Goal: Transaction & Acquisition: Book appointment/travel/reservation

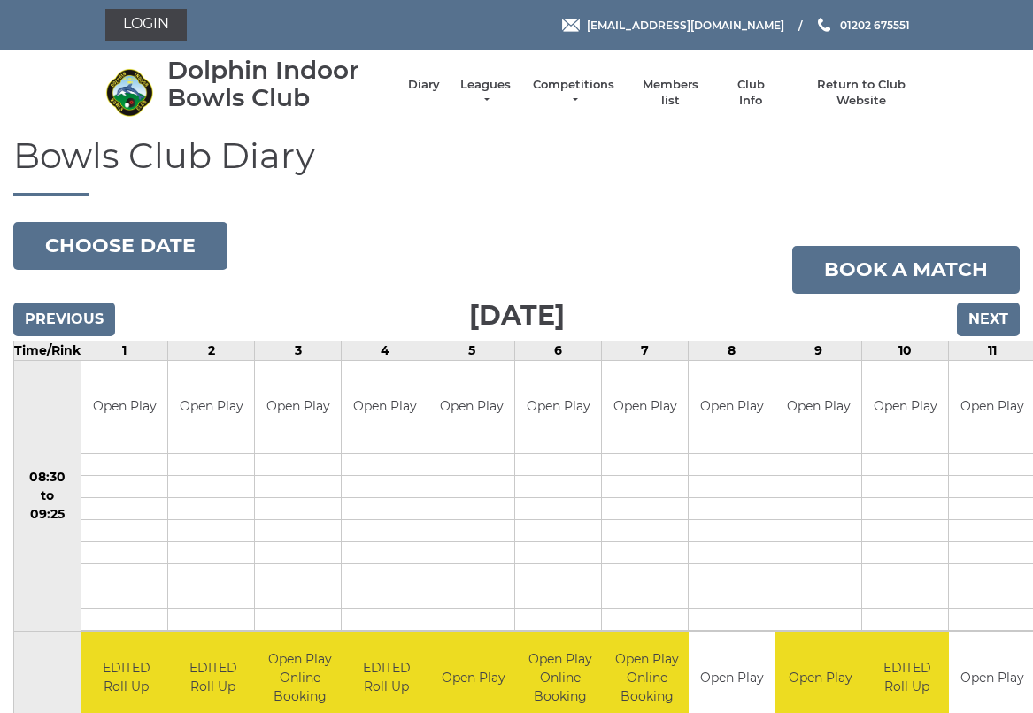
scroll to position [4, 0]
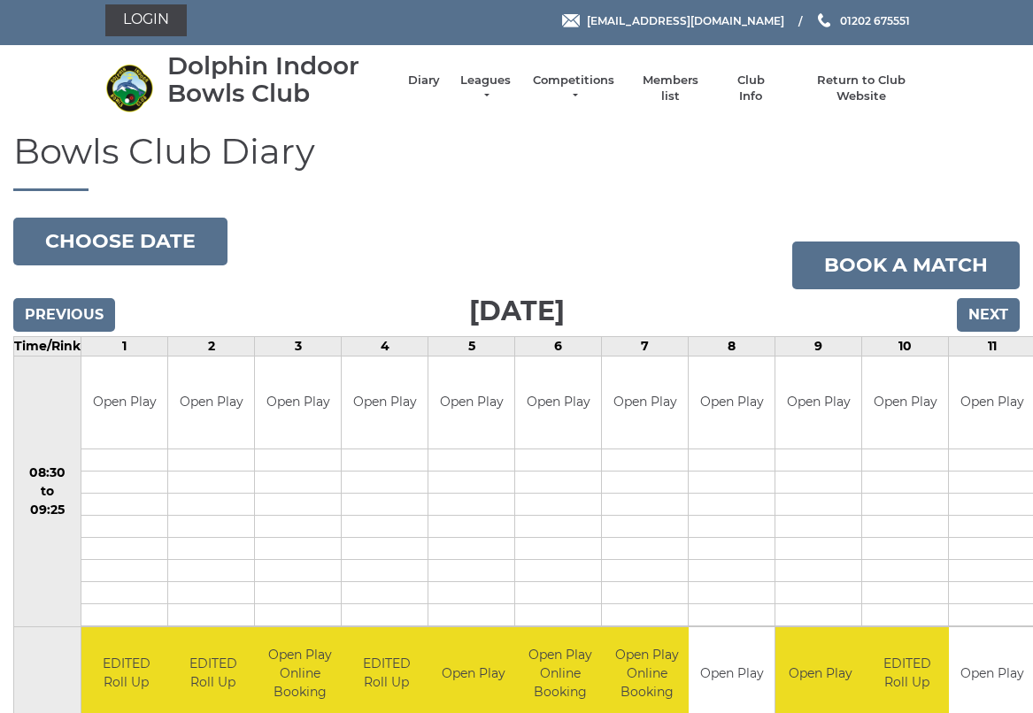
click at [137, 236] on button "Choose date" at bounding box center [120, 242] width 214 height 48
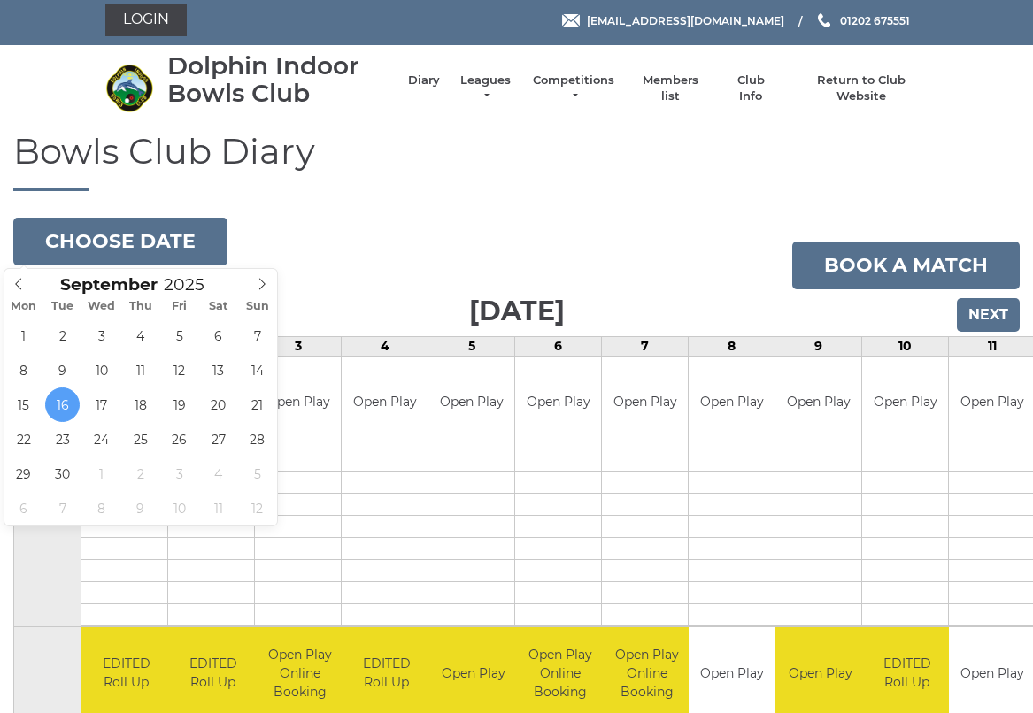
type input "[DATE]"
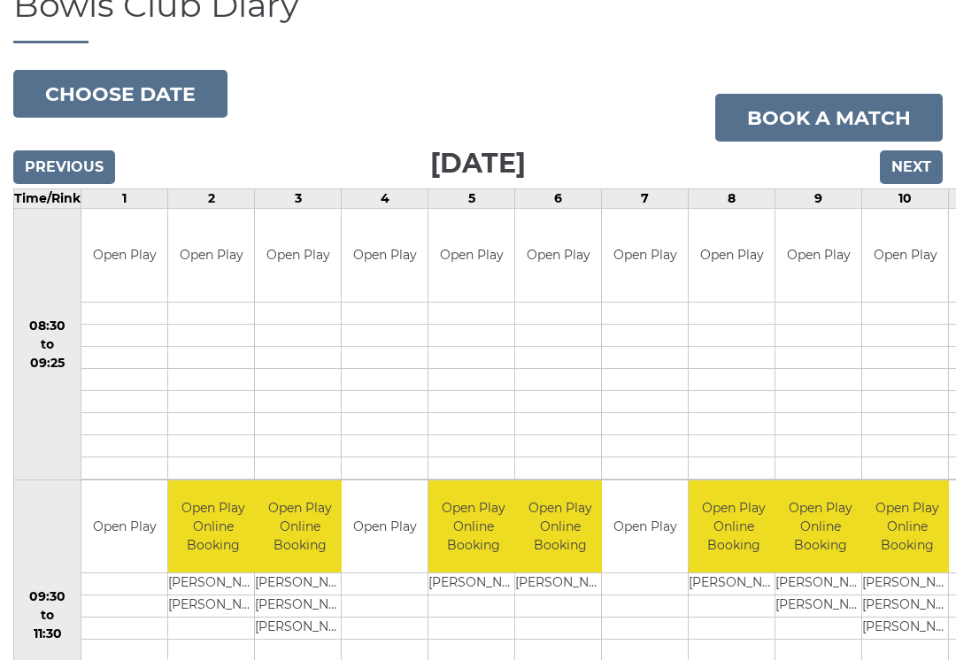
scroll to position [113, 0]
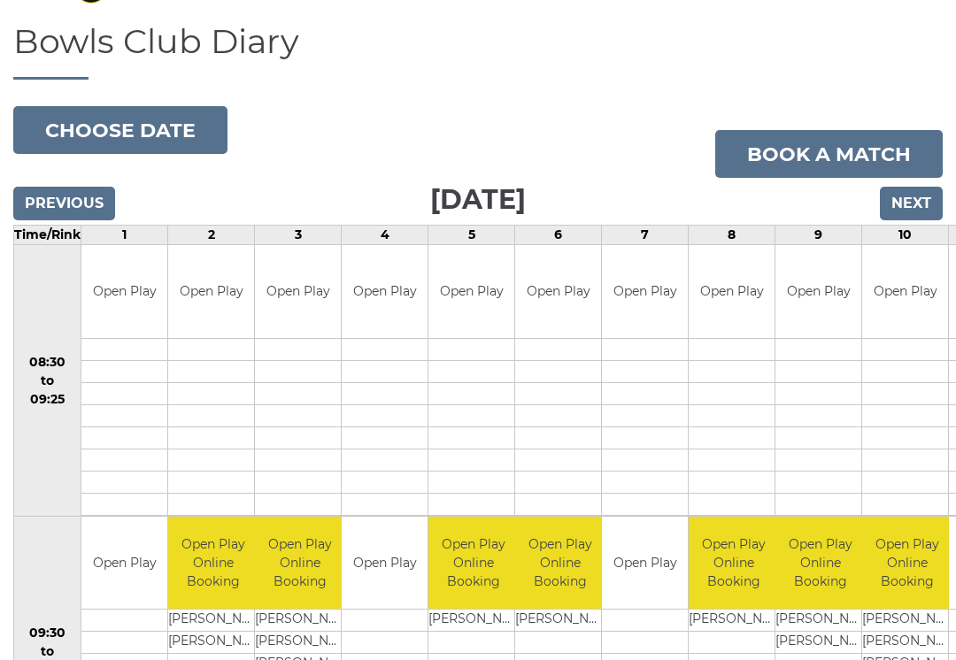
click at [853, 155] on link "Book a match" at bounding box center [828, 154] width 227 height 48
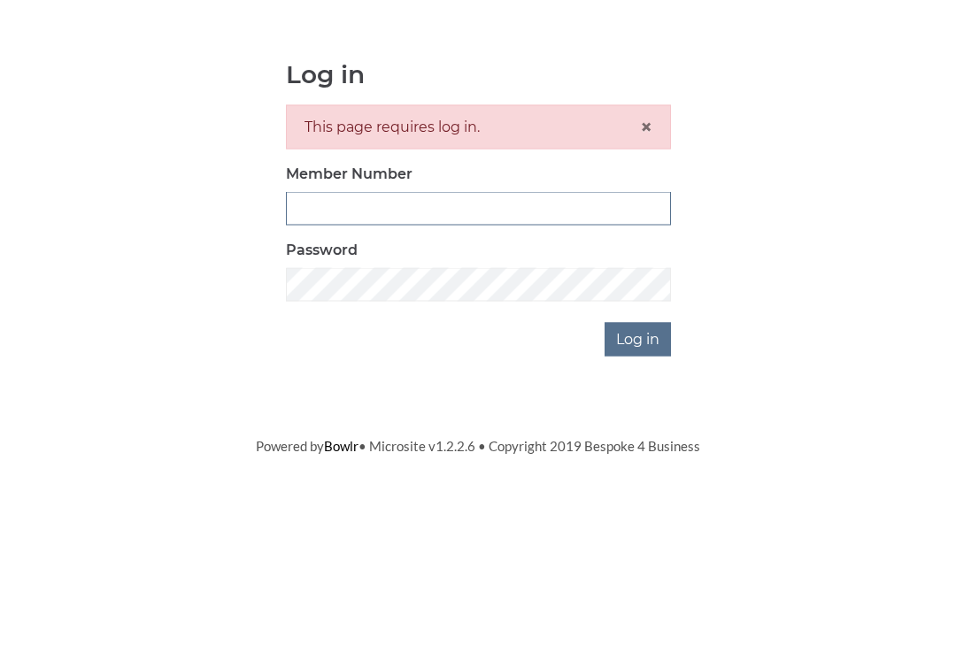
type input "3227"
click at [639, 478] on input "Log in" at bounding box center [637, 495] width 66 height 34
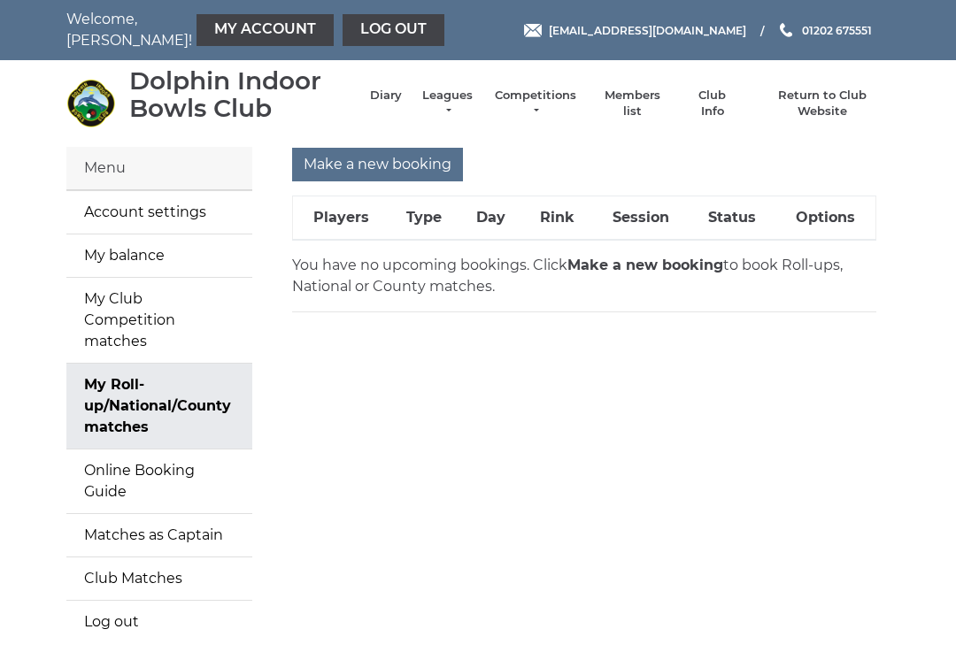
click at [388, 163] on input "Make a new booking" at bounding box center [377, 165] width 171 height 34
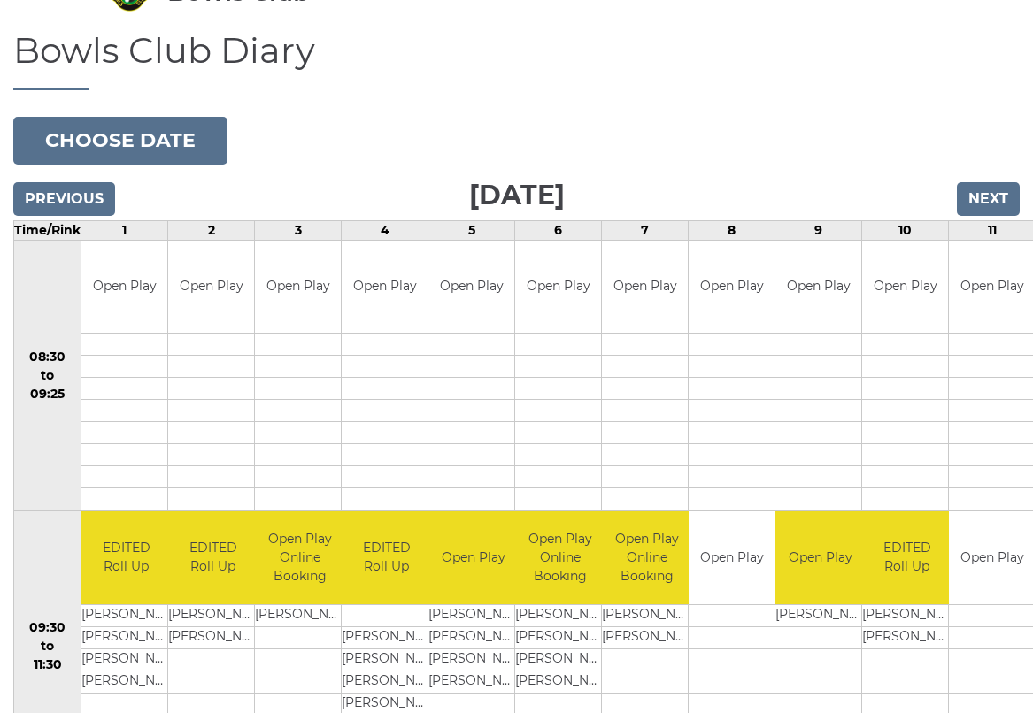
click at [137, 140] on button "Choose date" at bounding box center [120, 141] width 214 height 48
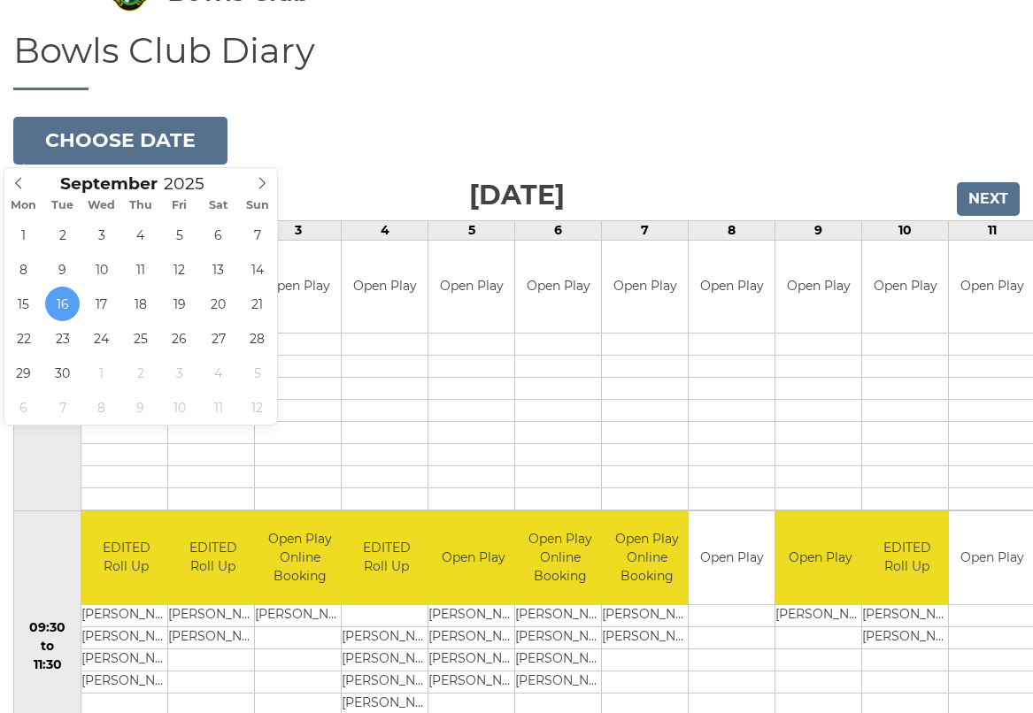
type input "[DATE]"
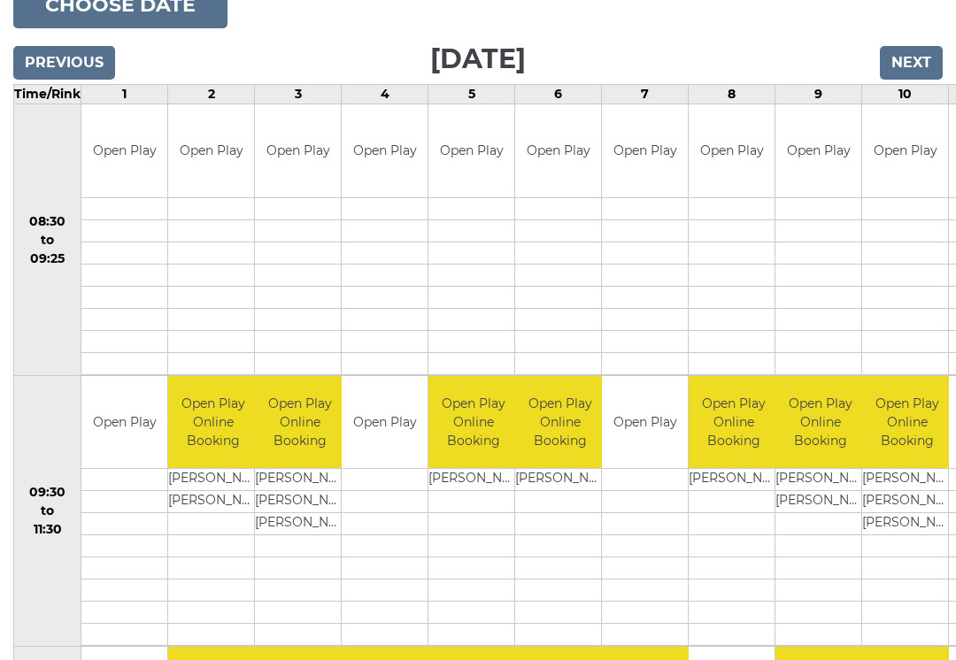
scroll to position [252, 0]
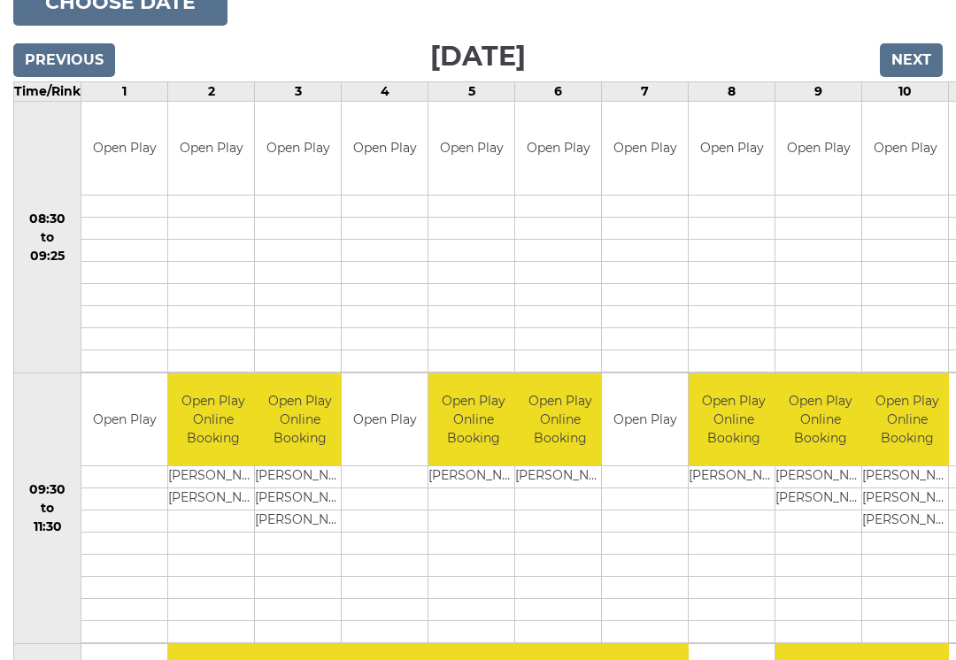
click at [0, 0] on link "Book slot" at bounding box center [0, 0] width 0 height 0
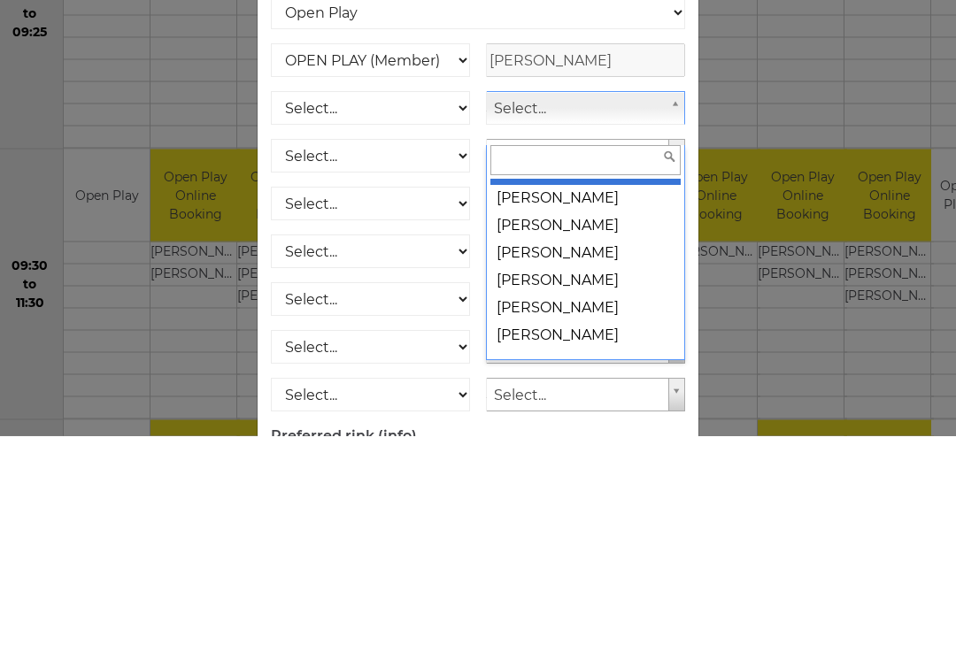
scroll to position [21754, 0]
select select "1520"
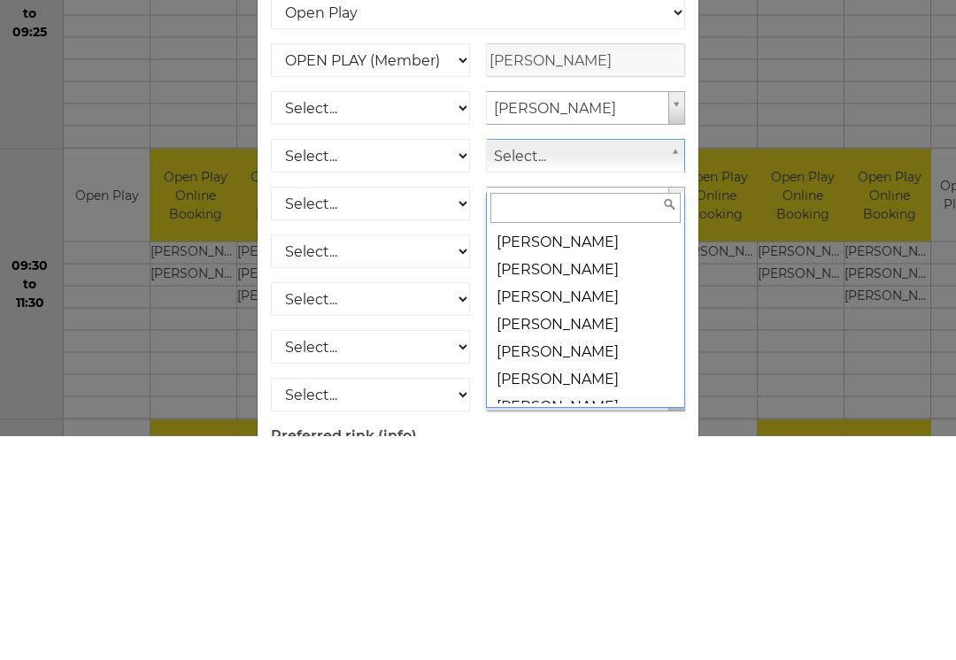
scroll to position [3091, 0]
select select "1223"
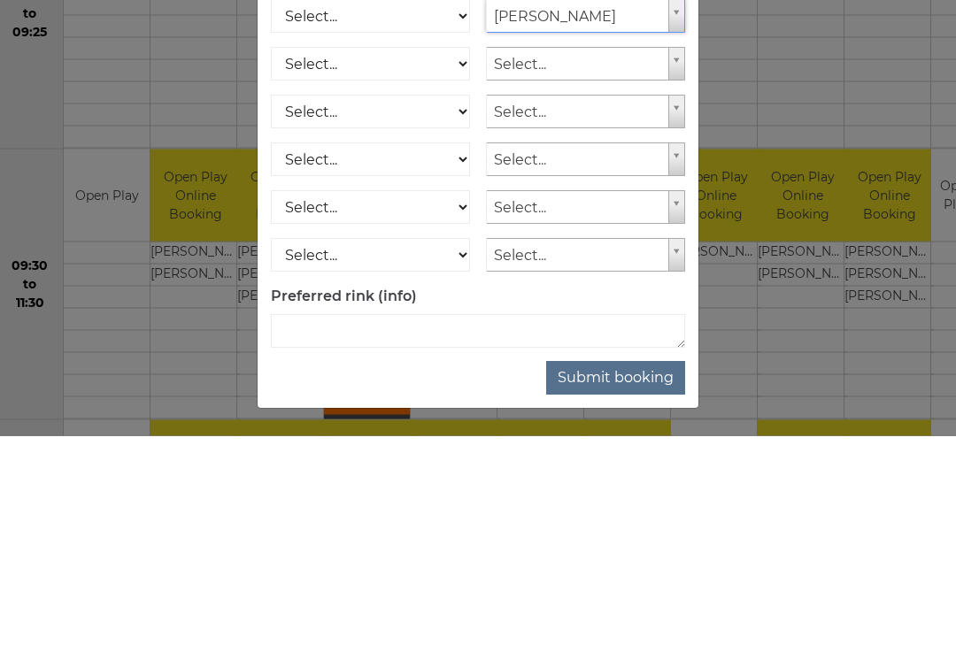
scroll to position [139, 0]
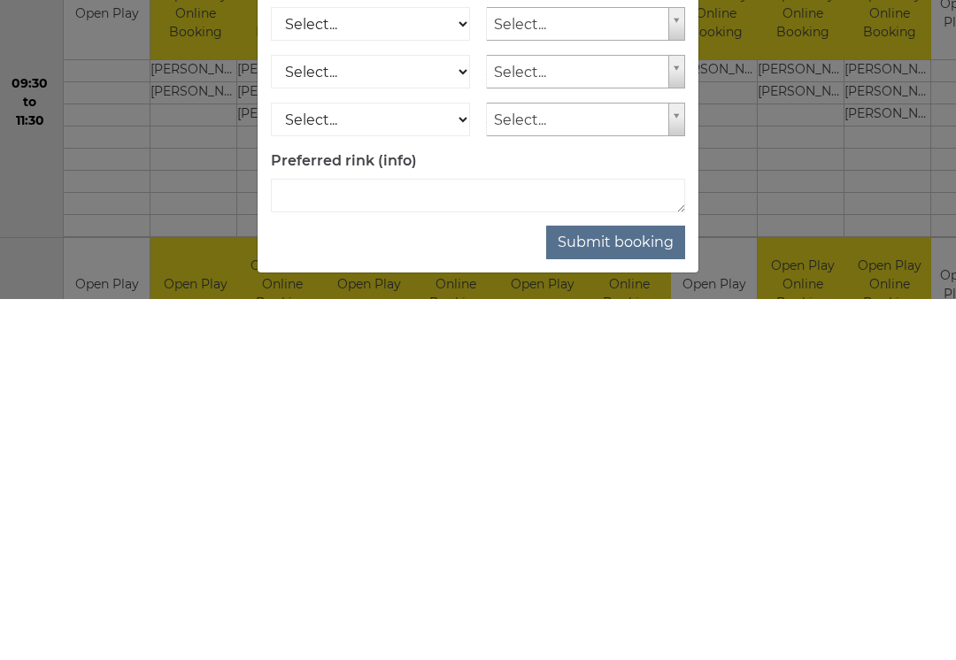
click at [654, 587] on button "Submit booking" at bounding box center [615, 604] width 139 height 34
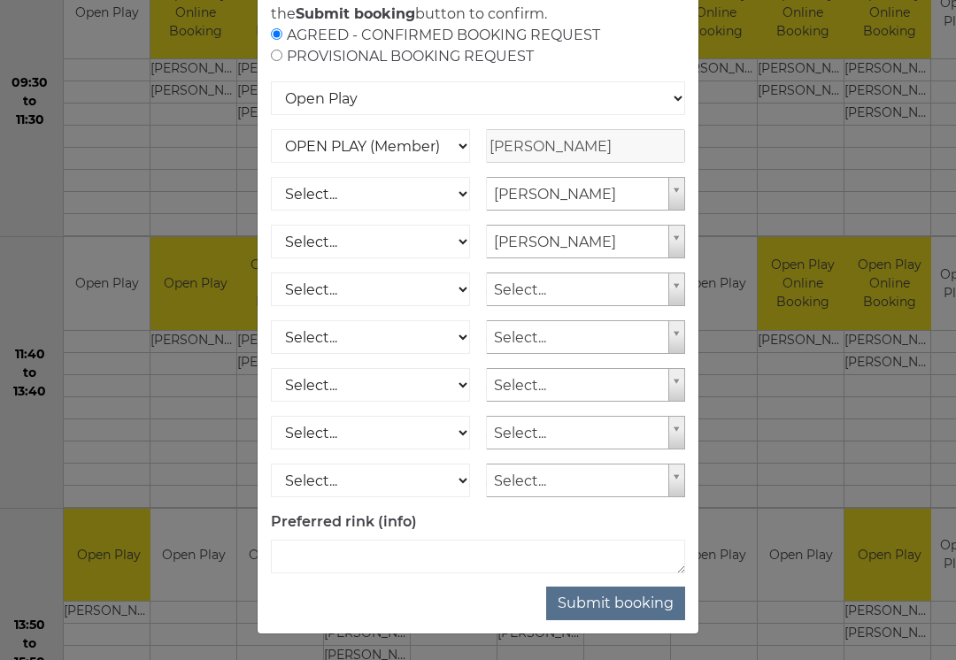
click at [643, 619] on button "Submit booking" at bounding box center [615, 604] width 139 height 34
click at [446, 211] on select "Select... OPEN PLAY (Member) OPEN PLAY (Visitor) SPOONS (Member) SPOONS (Visito…" at bounding box center [370, 194] width 199 height 34
select select "1_12"
click at [450, 258] on select "Select... OPEN PLAY (Member) OPEN PLAY (Visitor) SPOONS (Member) SPOONS (Visito…" at bounding box center [370, 242] width 199 height 34
select select "1_12"
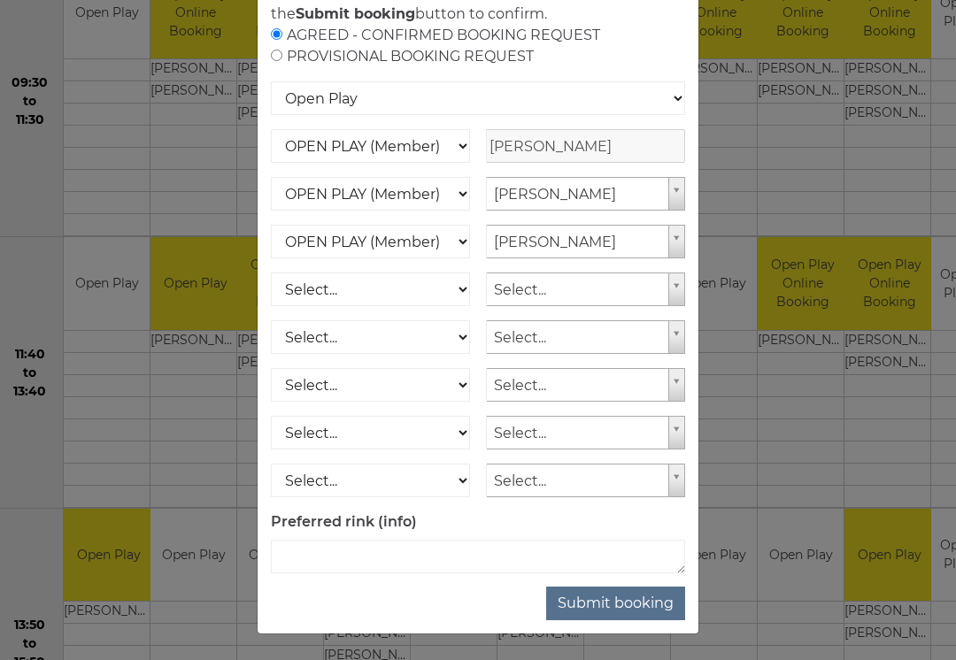
click at [634, 620] on button "Submit booking" at bounding box center [615, 604] width 139 height 34
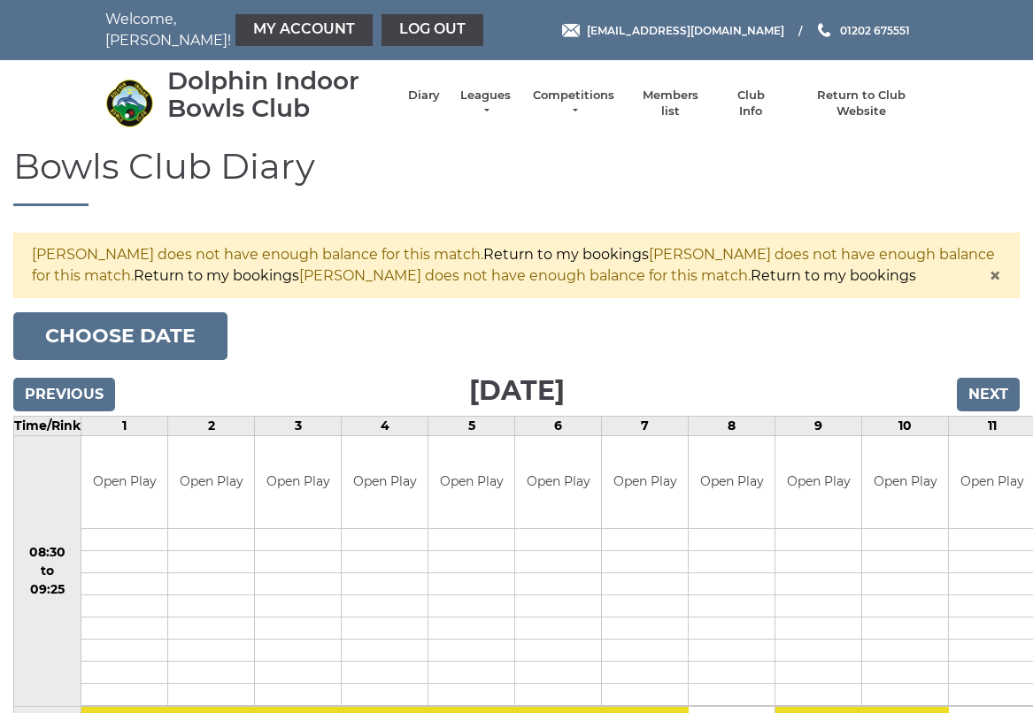
click at [111, 342] on button "Choose date" at bounding box center [120, 336] width 214 height 48
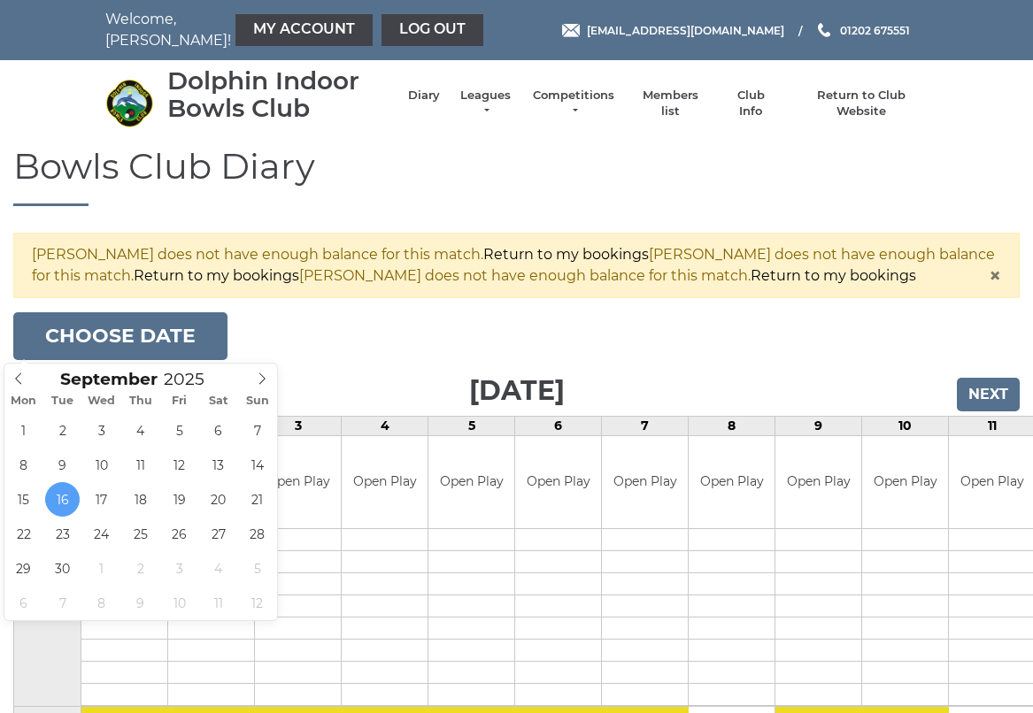
type input "2025-09-18"
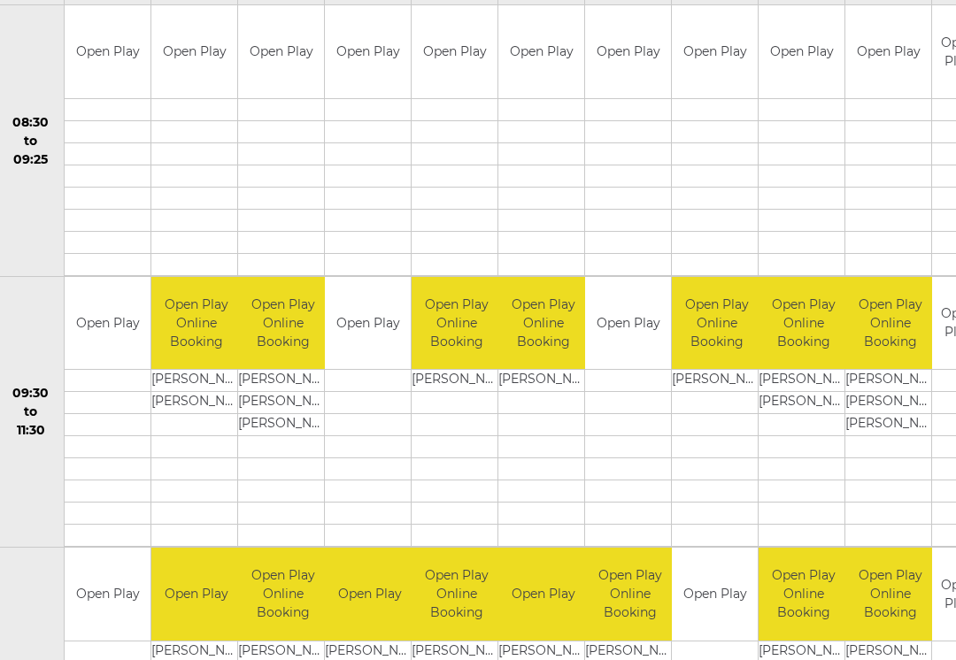
scroll to position [349, 17]
click at [0, 0] on link "Book slot" at bounding box center [0, 0] width 0 height 0
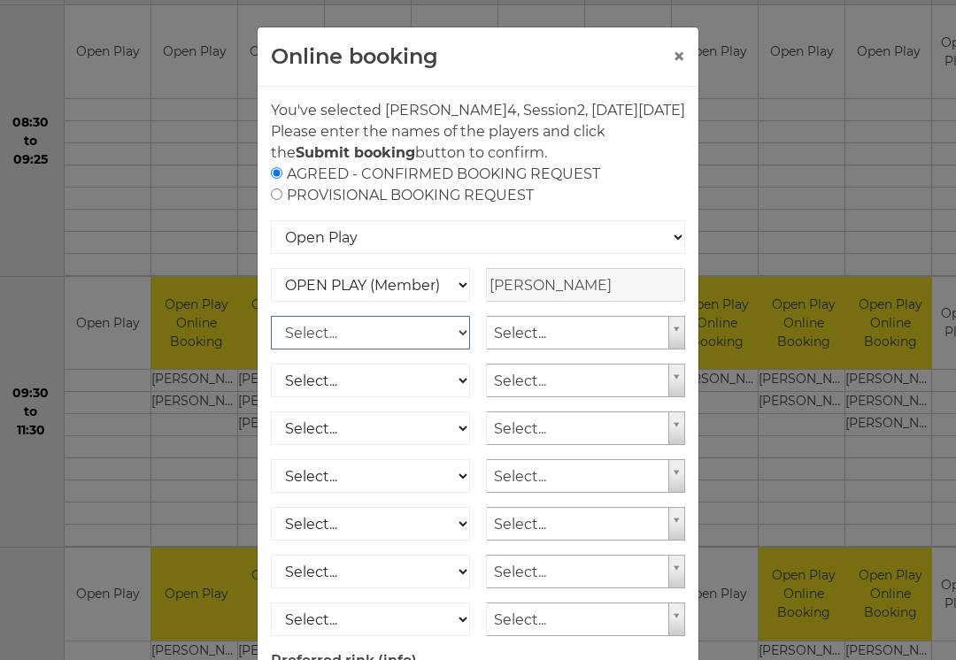
click at [446, 350] on select "Select... OPEN PLAY (Member) OPEN PLAY (Visitor) SPOONS (Member) SPOONS (Visito…" at bounding box center [370, 333] width 199 height 34
select select "1_12"
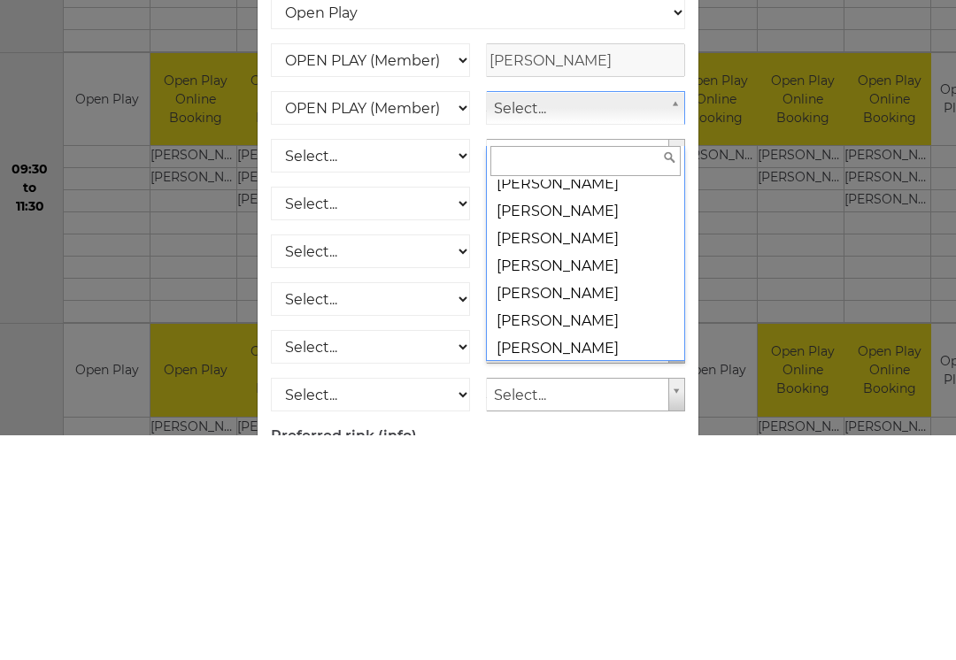
scroll to position [2575, 0]
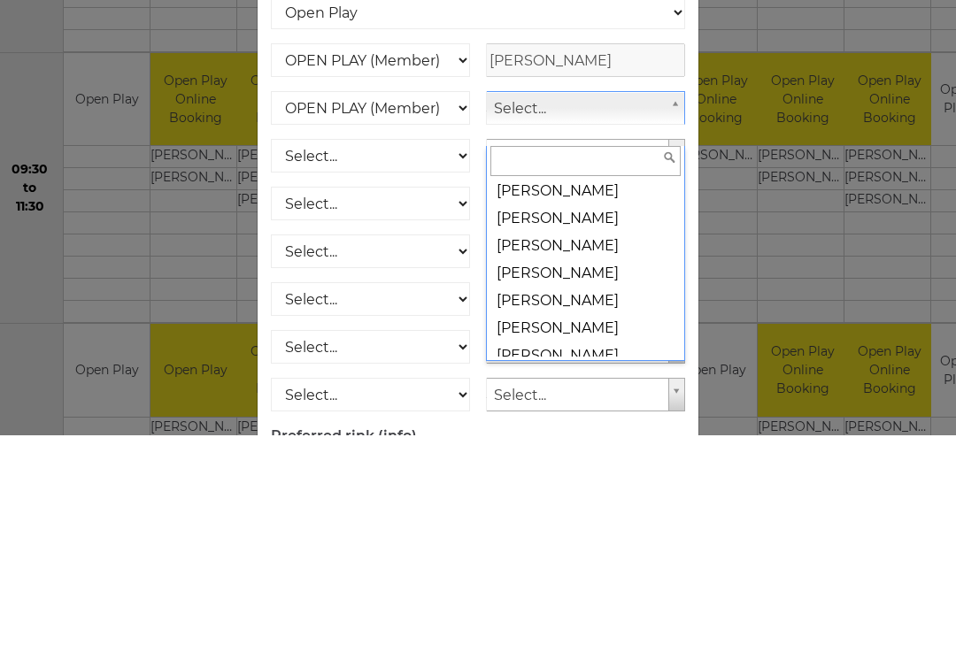
click at [509, 371] on input "text" at bounding box center [585, 386] width 190 height 30
select select "1182"
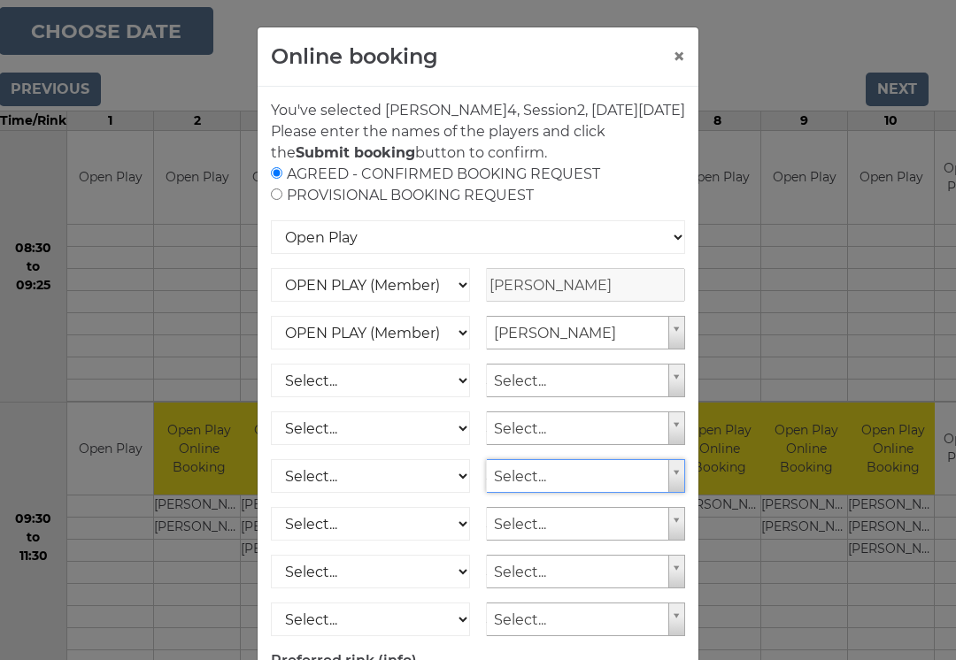
scroll to position [220, 14]
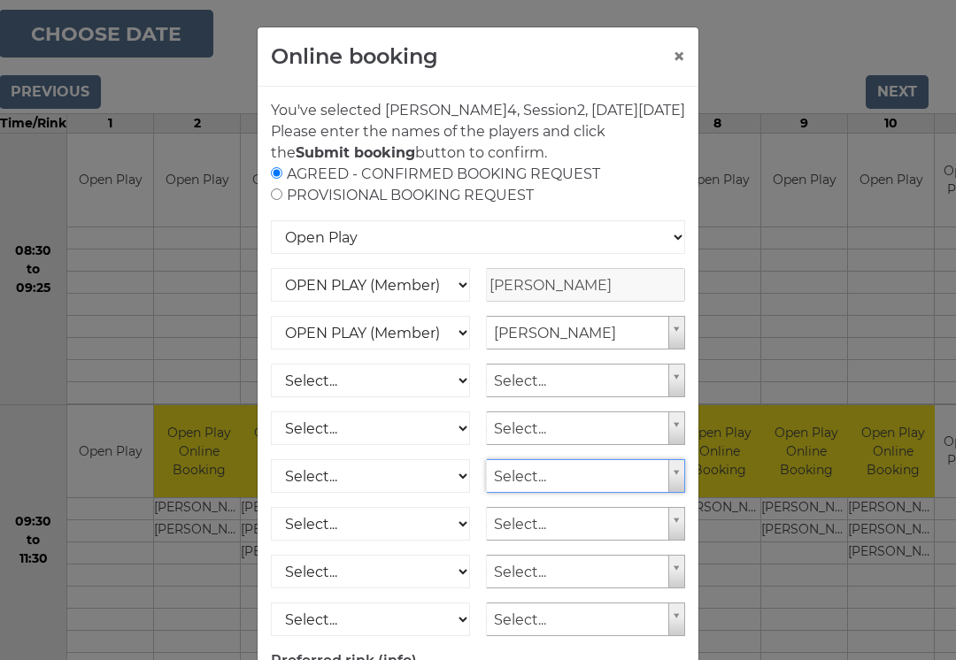
click at [681, 53] on button "×" at bounding box center [679, 56] width 12 height 21
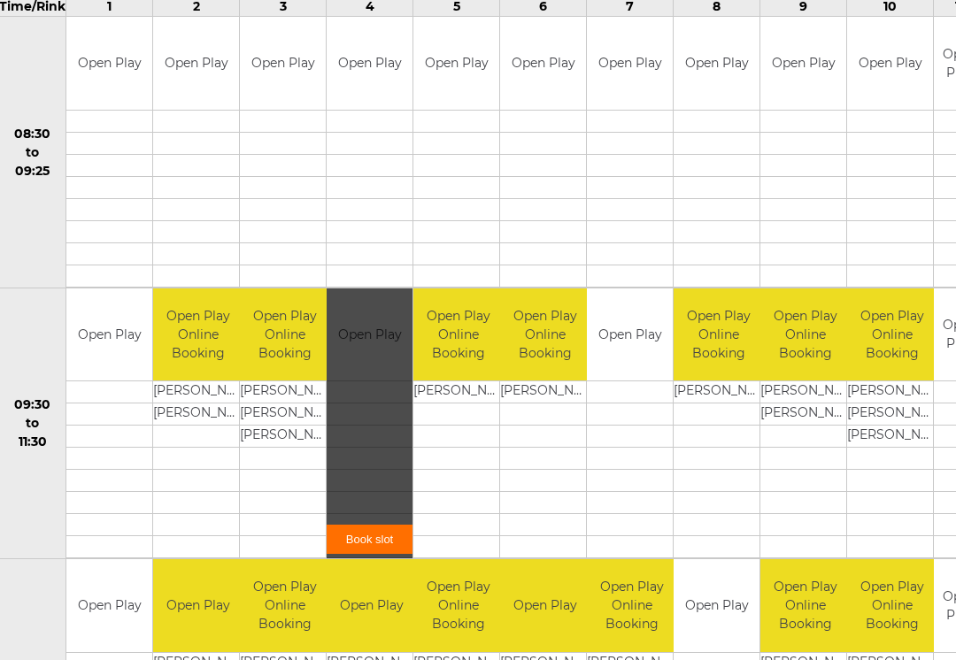
scroll to position [337, 15]
click at [334, 537] on link "Book slot" at bounding box center [370, 539] width 86 height 29
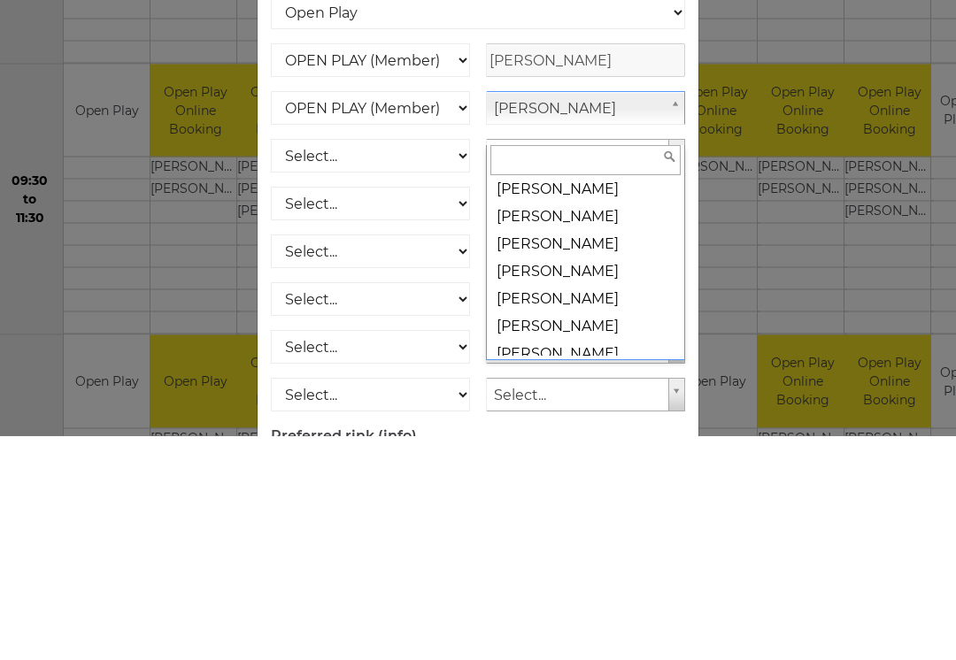
scroll to position [0, 0]
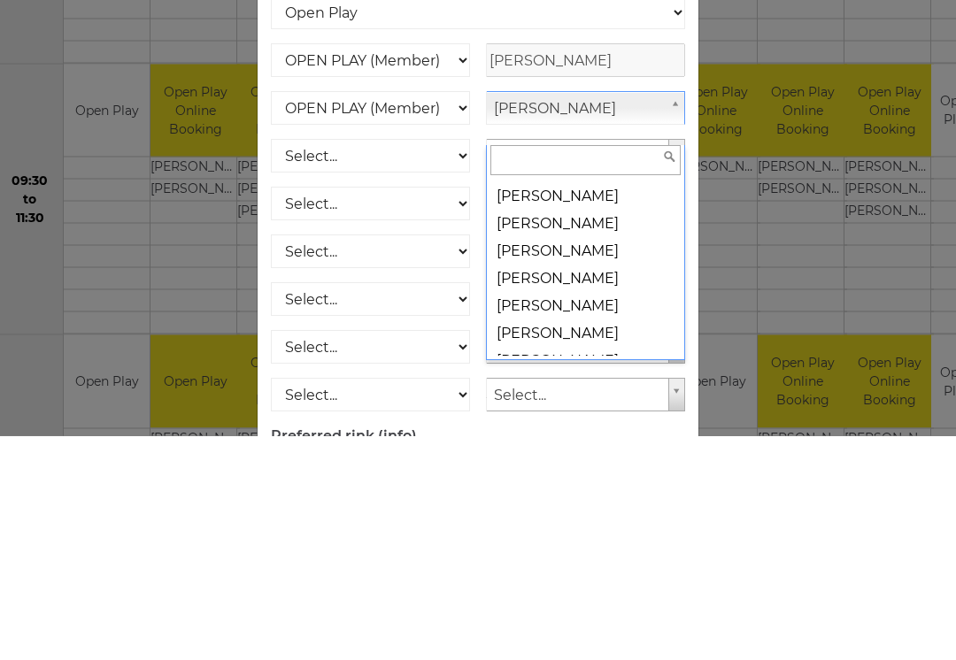
type input "b"
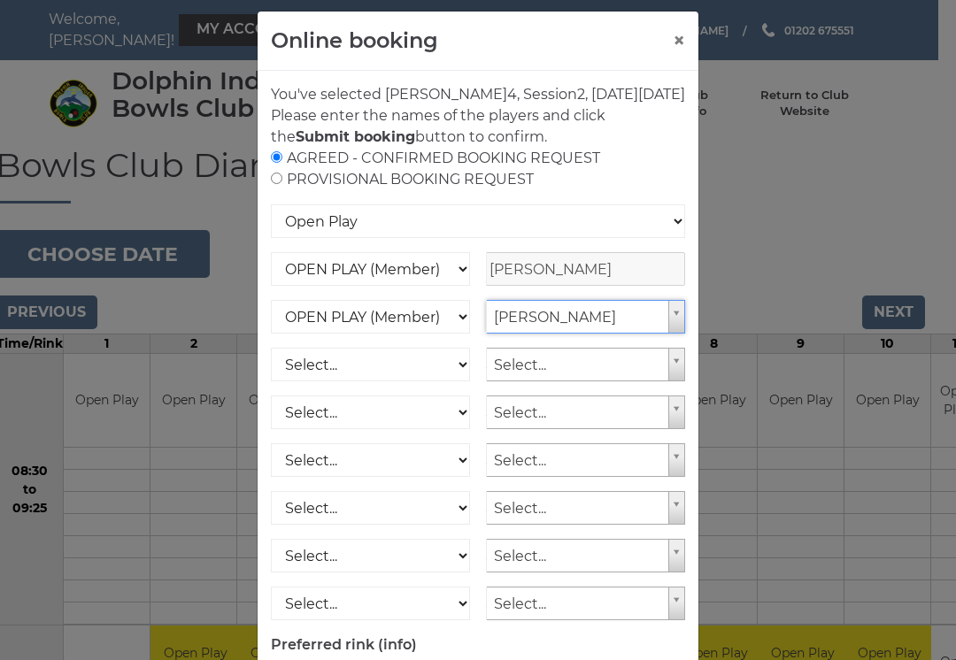
scroll to position [14, 0]
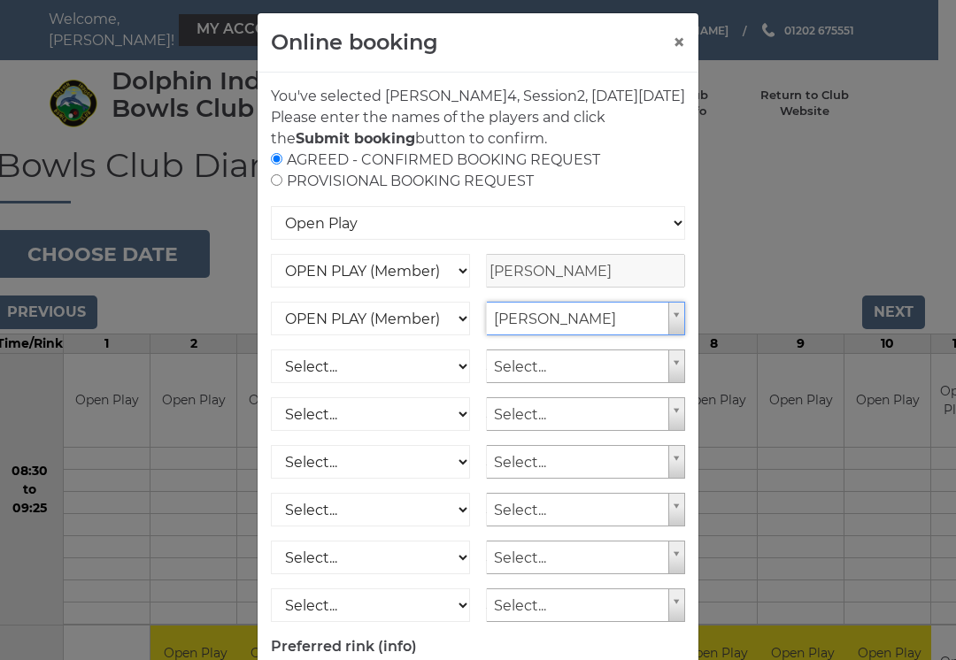
click at [433, 216] on form "AGREED - CONFIRMED BOOKING REQUEST PROVISIONAL BOOKING REQUEST Open Play Nation…" at bounding box center [478, 424] width 414 height 549
click at [667, 45] on div "Online booking ×" at bounding box center [478, 42] width 441 height 59
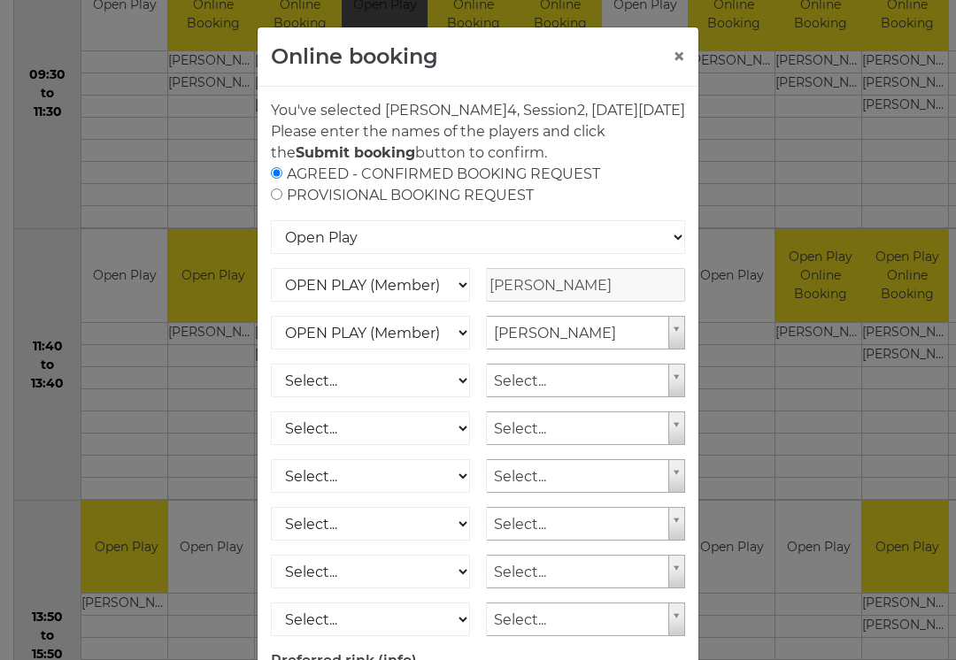
scroll to position [668, 0]
click at [684, 46] on button "×" at bounding box center [679, 56] width 12 height 21
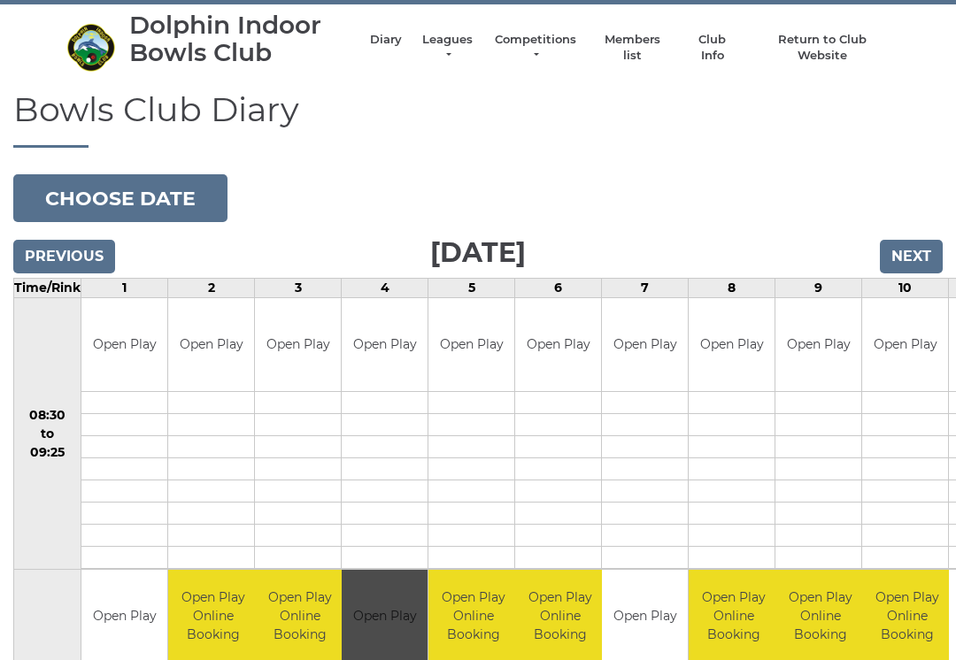
scroll to position [0, 0]
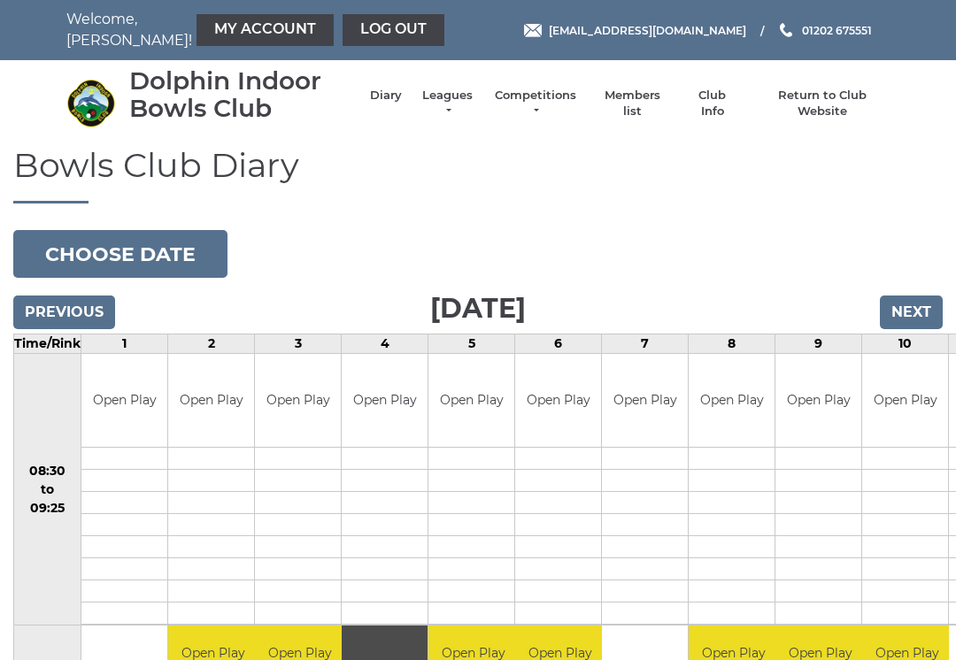
click at [218, 35] on link "My Account" at bounding box center [264, 30] width 137 height 32
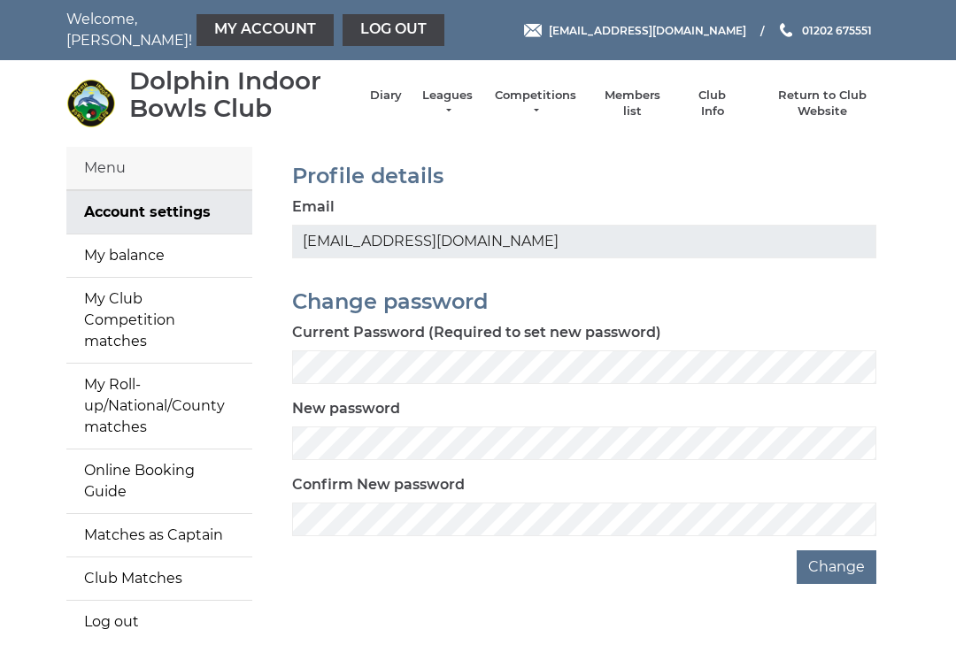
click at [139, 255] on link "My balance" at bounding box center [159, 256] width 186 height 42
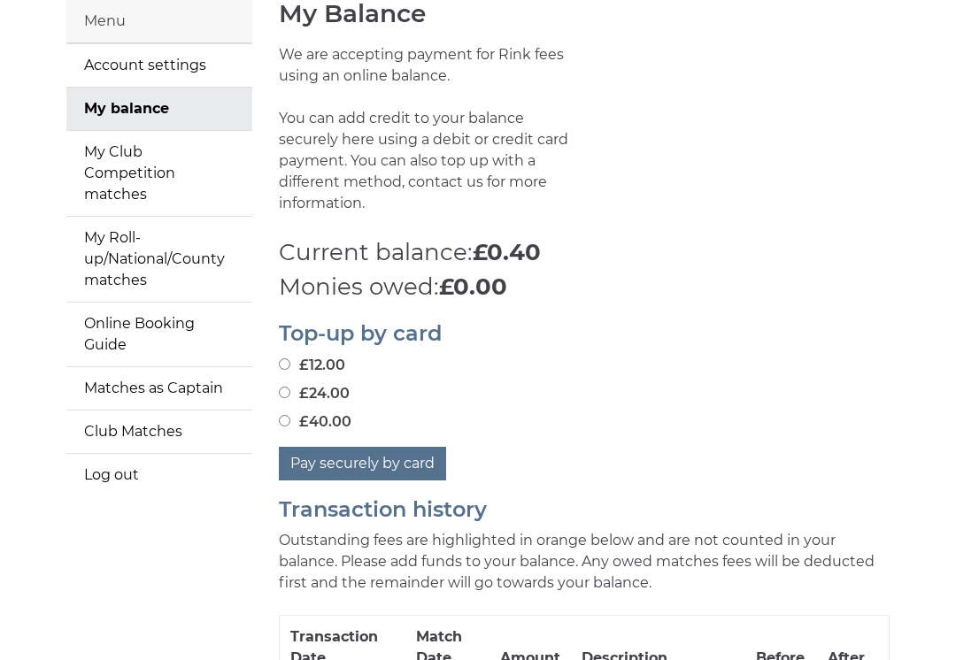
scroll to position [178, 0]
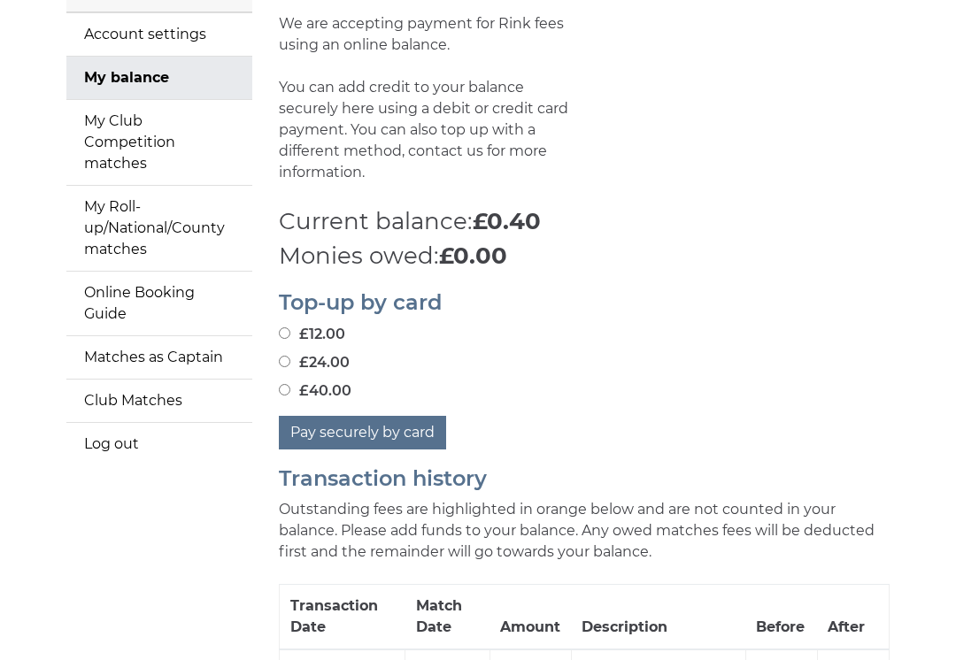
click at [289, 356] on input "£24.00" at bounding box center [285, 362] width 12 height 12
radio input "true"
click at [386, 417] on button "Pay securely by card" at bounding box center [362, 433] width 167 height 34
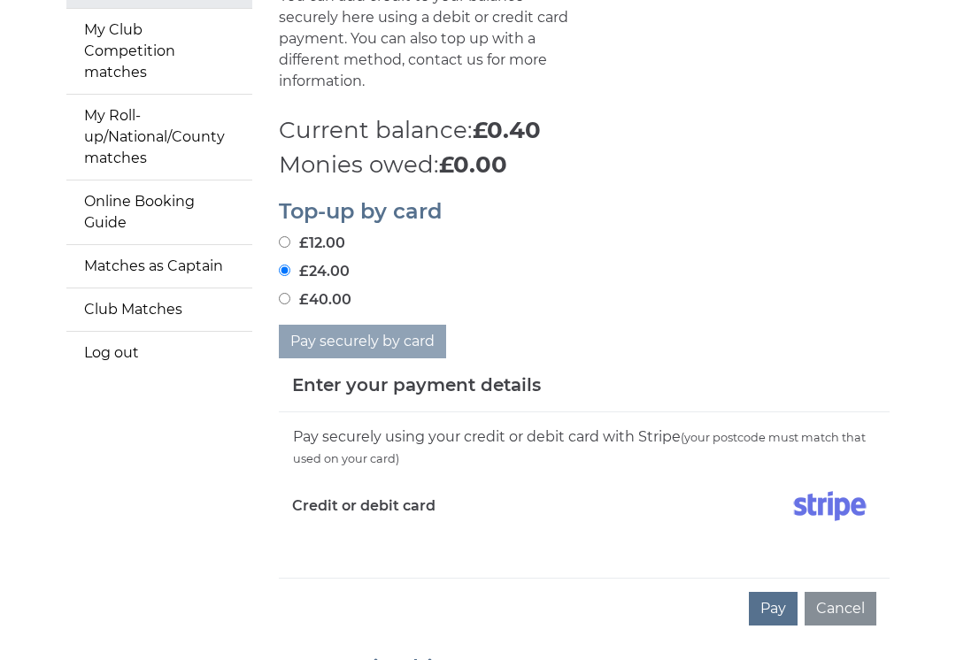
scroll to position [271, 0]
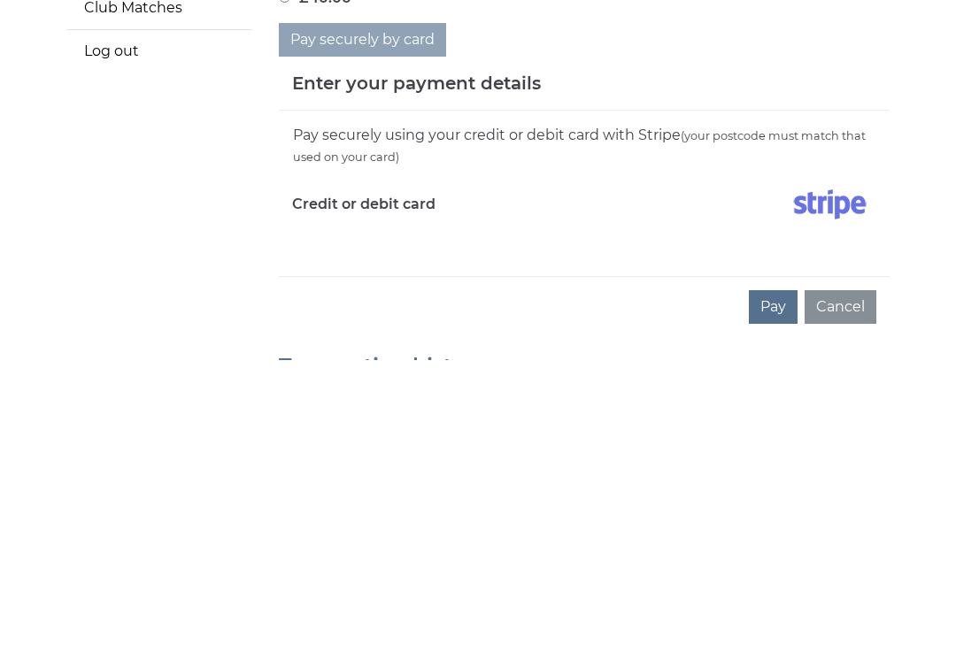
click at [778, 590] on button "Pay" at bounding box center [773, 607] width 49 height 34
